Goal: Task Accomplishment & Management: Use online tool/utility

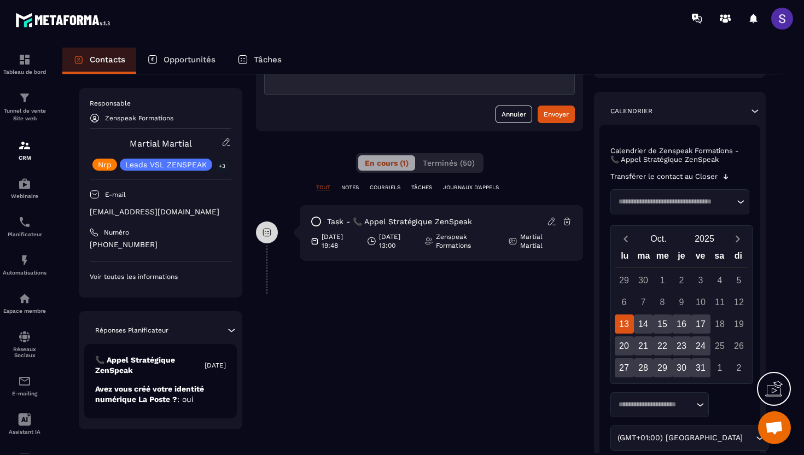
scroll to position [144, 0]
click at [448, 161] on span "Terminés (50)" at bounding box center [449, 163] width 52 height 9
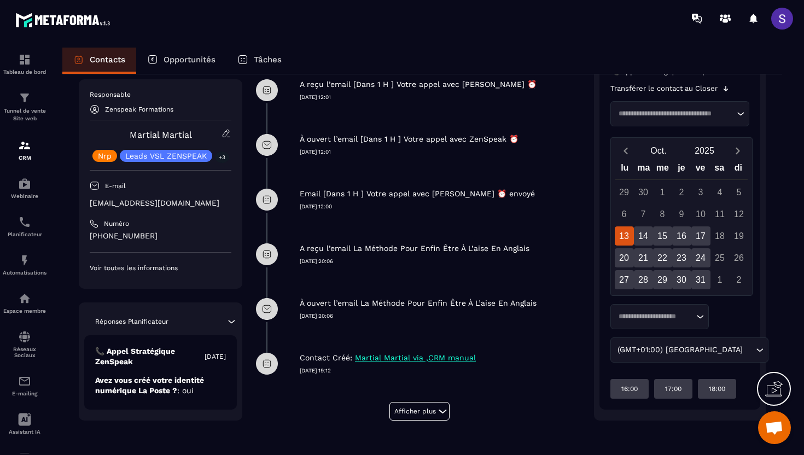
scroll to position [0, 0]
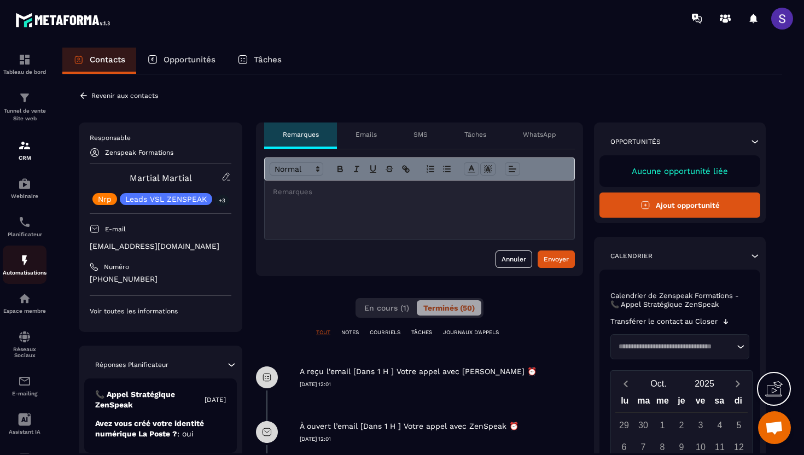
click at [24, 263] on img at bounding box center [24, 260] width 13 height 13
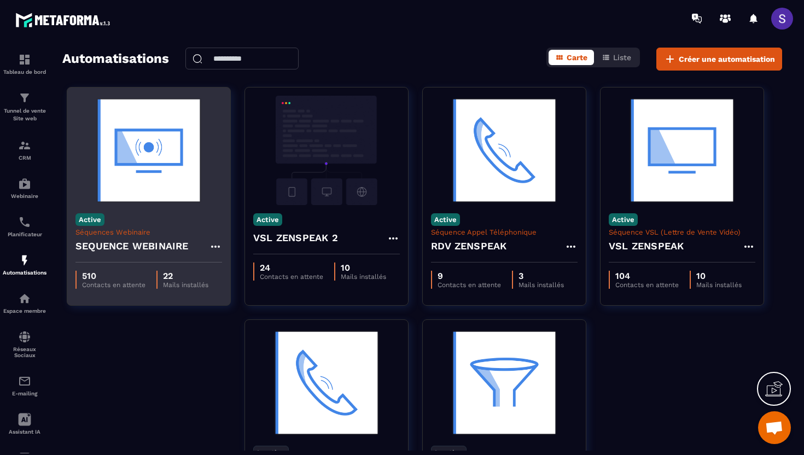
click at [156, 172] on img at bounding box center [148, 150] width 146 height 109
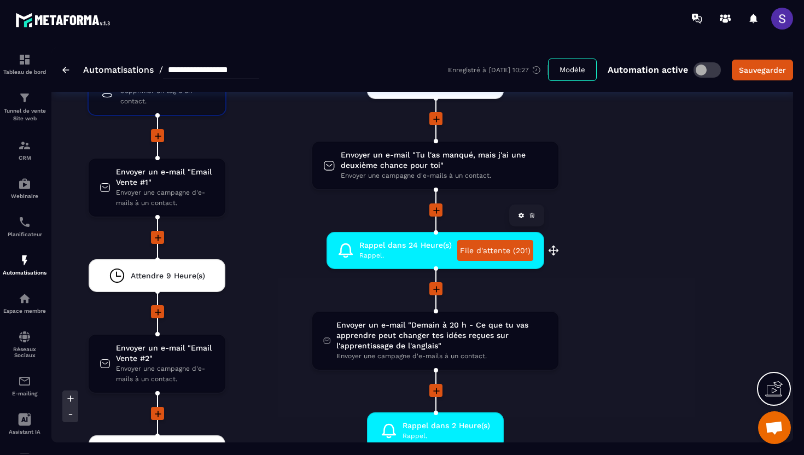
scroll to position [2241, 0]
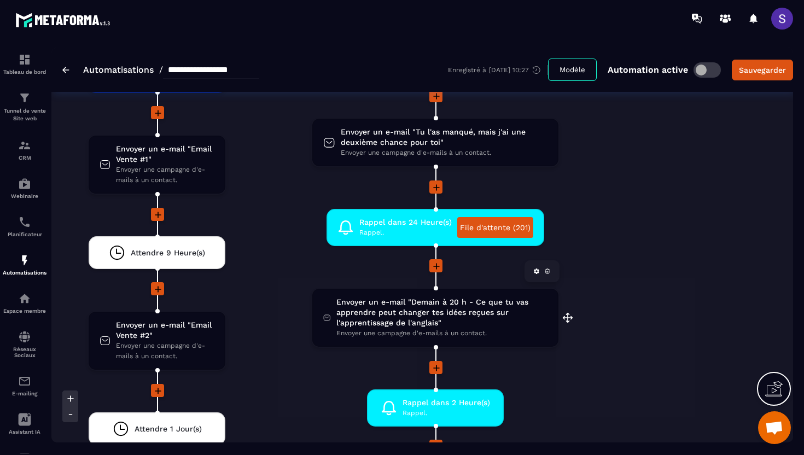
click at [418, 312] on span "Envoyer un e-mail "Demain à 20 h - Ce que tu vas apprendre peut changer tes idé…" at bounding box center [441, 312] width 211 height 31
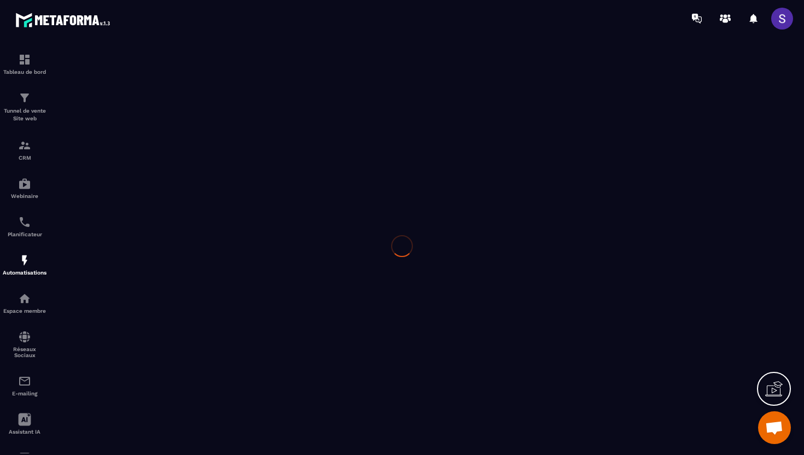
click at [418, 312] on div at bounding box center [402, 246] width 804 height 418
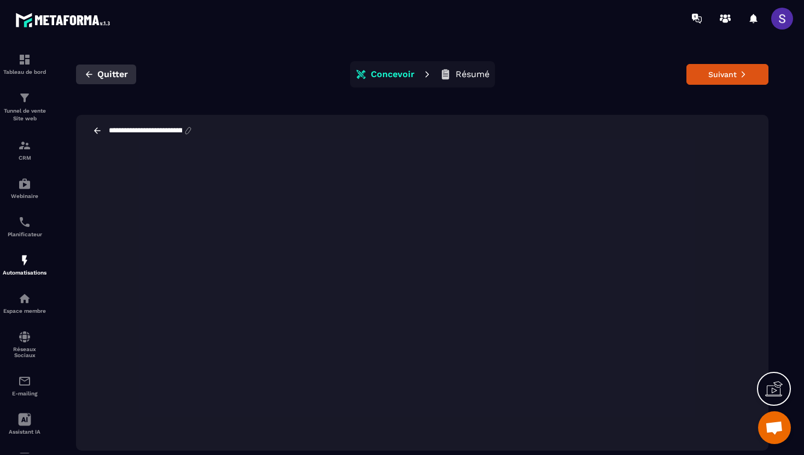
click at [91, 75] on icon "button" at bounding box center [89, 74] width 10 height 10
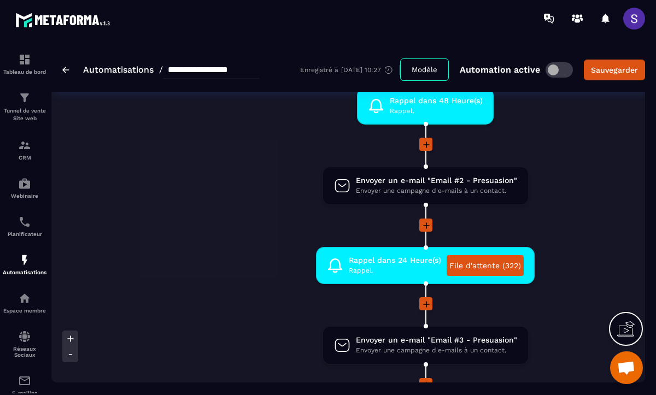
scroll to position [392, 0]
